Goal: Find specific page/section: Find specific page/section

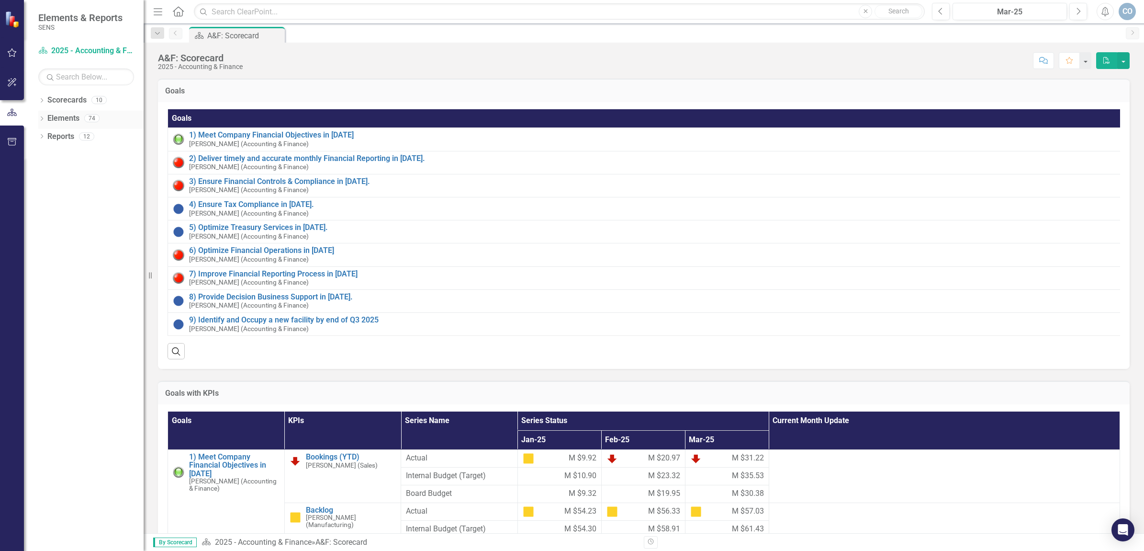
click at [41, 118] on icon "Dropdown" at bounding box center [41, 119] width 7 height 5
click at [47, 157] on icon "Dropdown" at bounding box center [46, 155] width 7 height 5
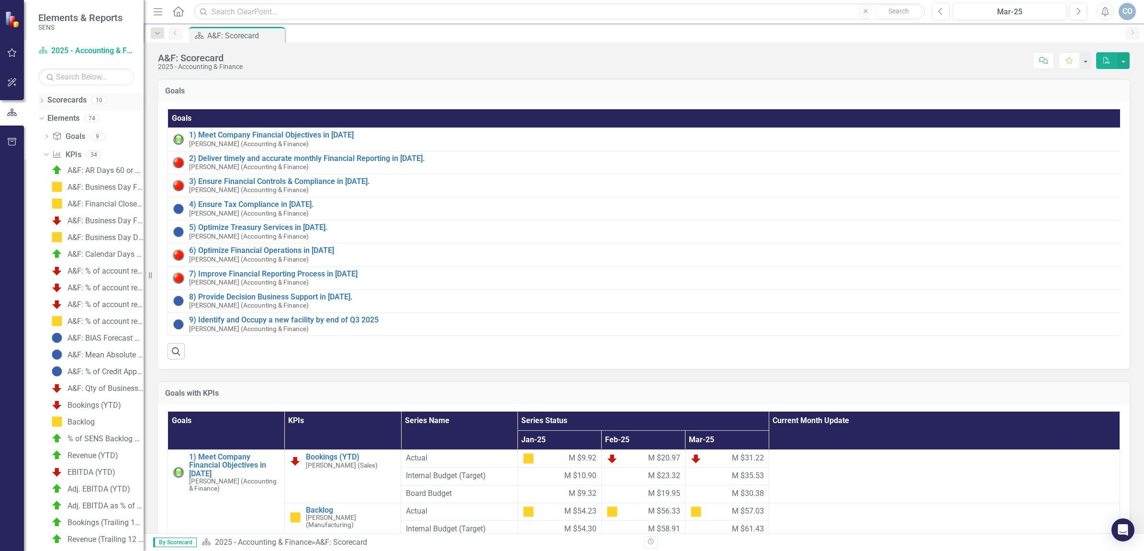
click at [42, 101] on icon "Dropdown" at bounding box center [41, 101] width 7 height 5
click at [48, 116] on icon "Dropdown" at bounding box center [46, 118] width 7 height 6
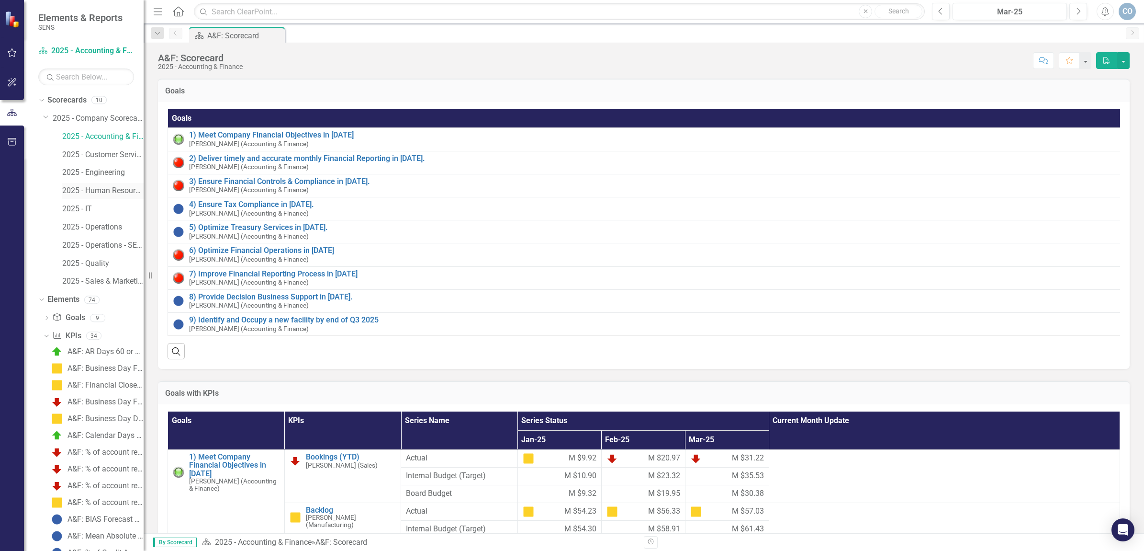
click at [94, 192] on link "2025 - Human Resources" at bounding box center [102, 190] width 81 height 11
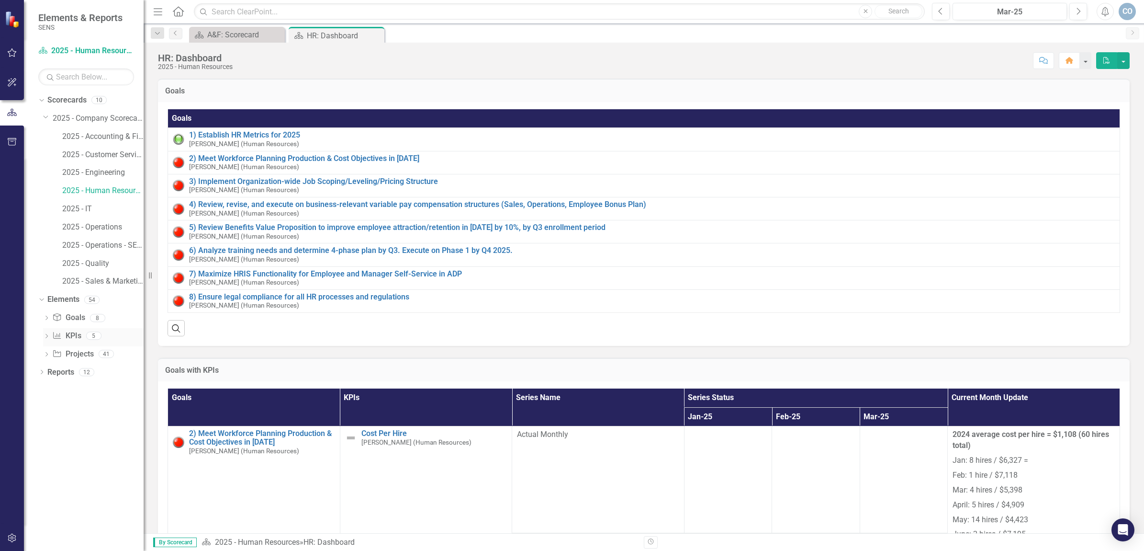
click at [45, 337] on icon "Dropdown" at bounding box center [46, 336] width 7 height 5
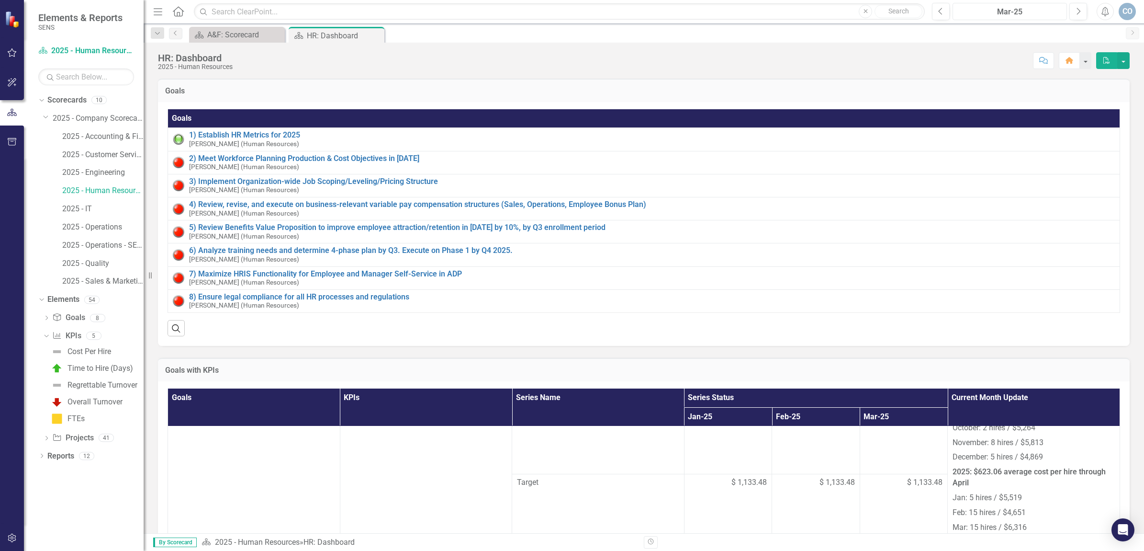
click at [1011, 13] on div "Mar-25" at bounding box center [1010, 11] width 108 height 11
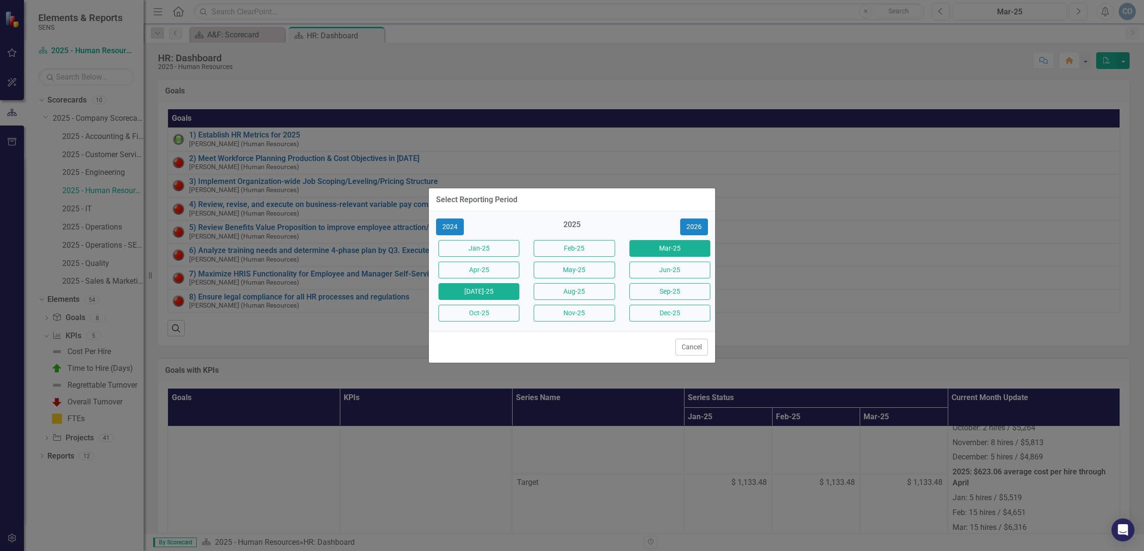
click at [464, 292] on button "[DATE]-25" at bounding box center [479, 291] width 81 height 17
